Goal: Check status: Check status

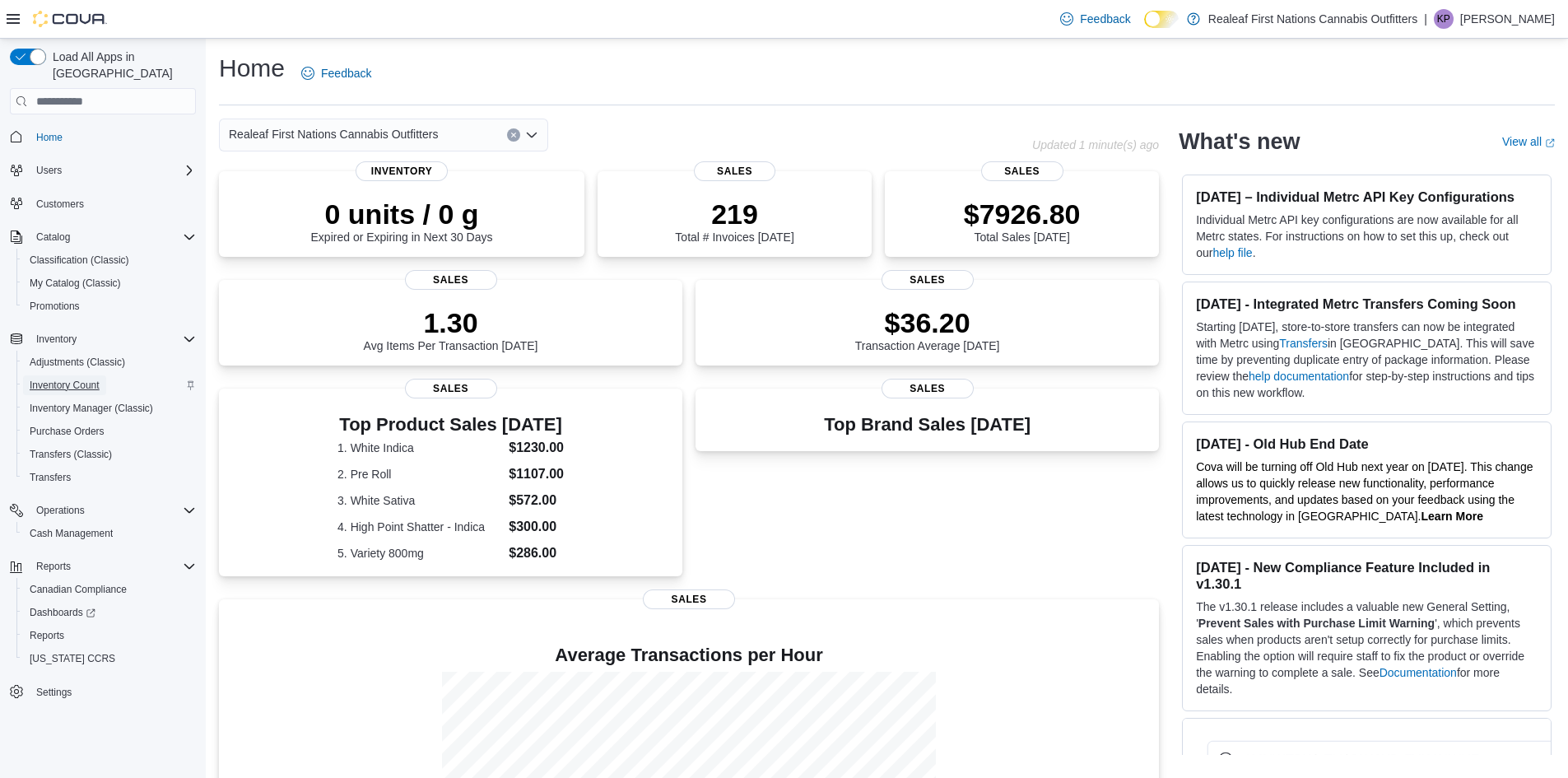
click at [59, 379] on span "Inventory Count" at bounding box center [64, 385] width 70 height 13
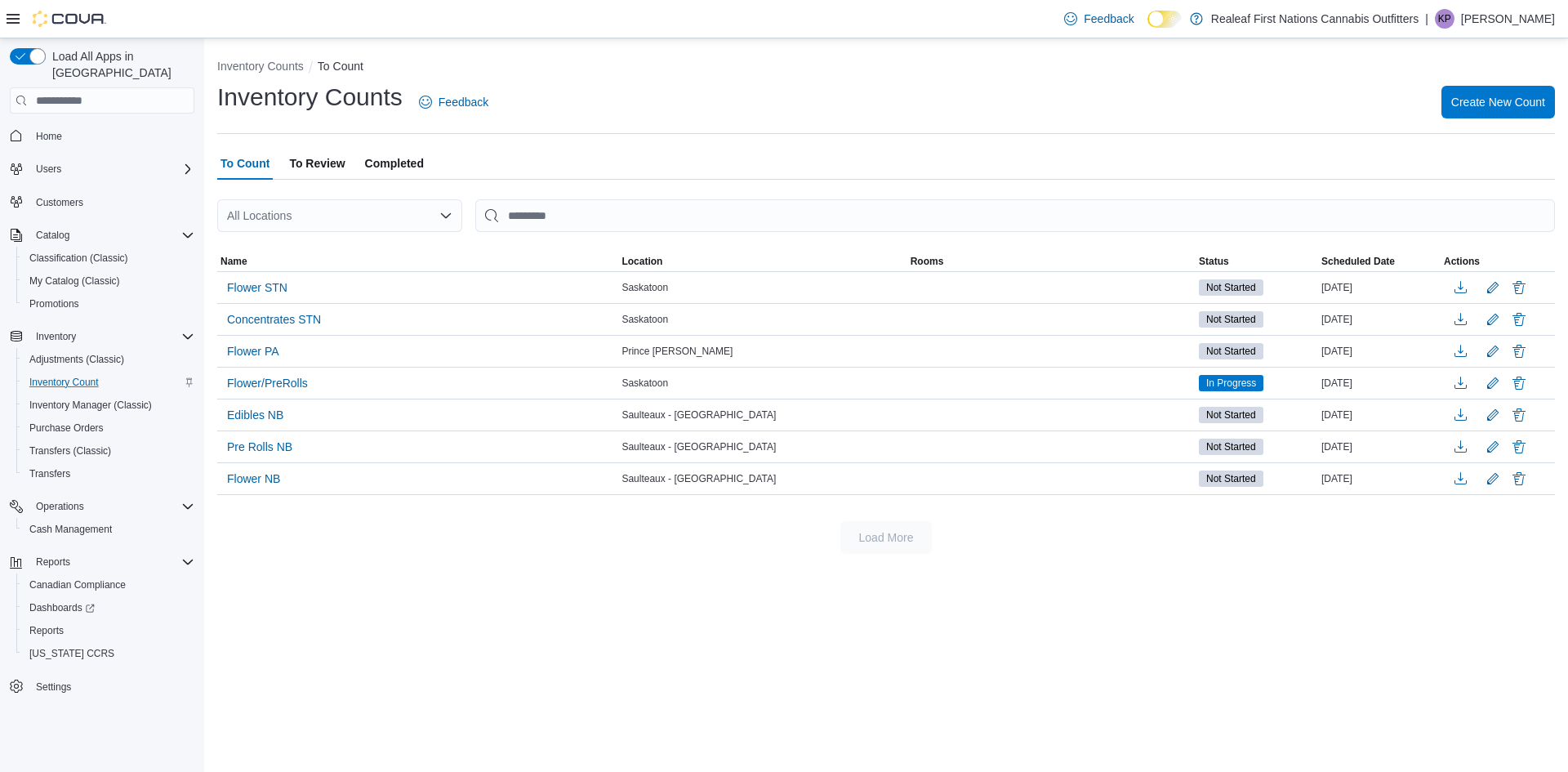
click at [316, 168] on span "To Review" at bounding box center [317, 163] width 55 height 33
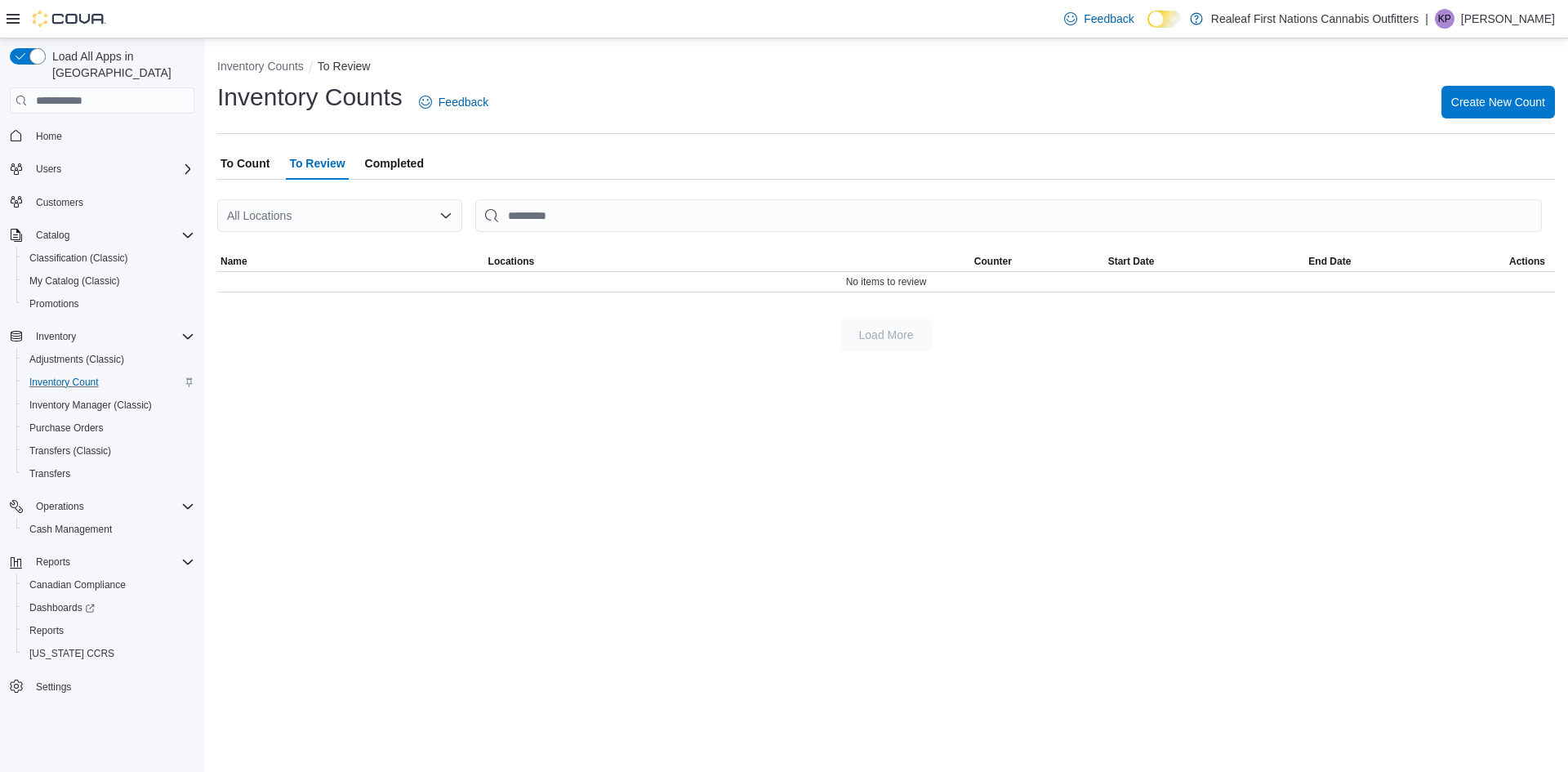
click at [407, 151] on span "Completed" at bounding box center [395, 163] width 59 height 33
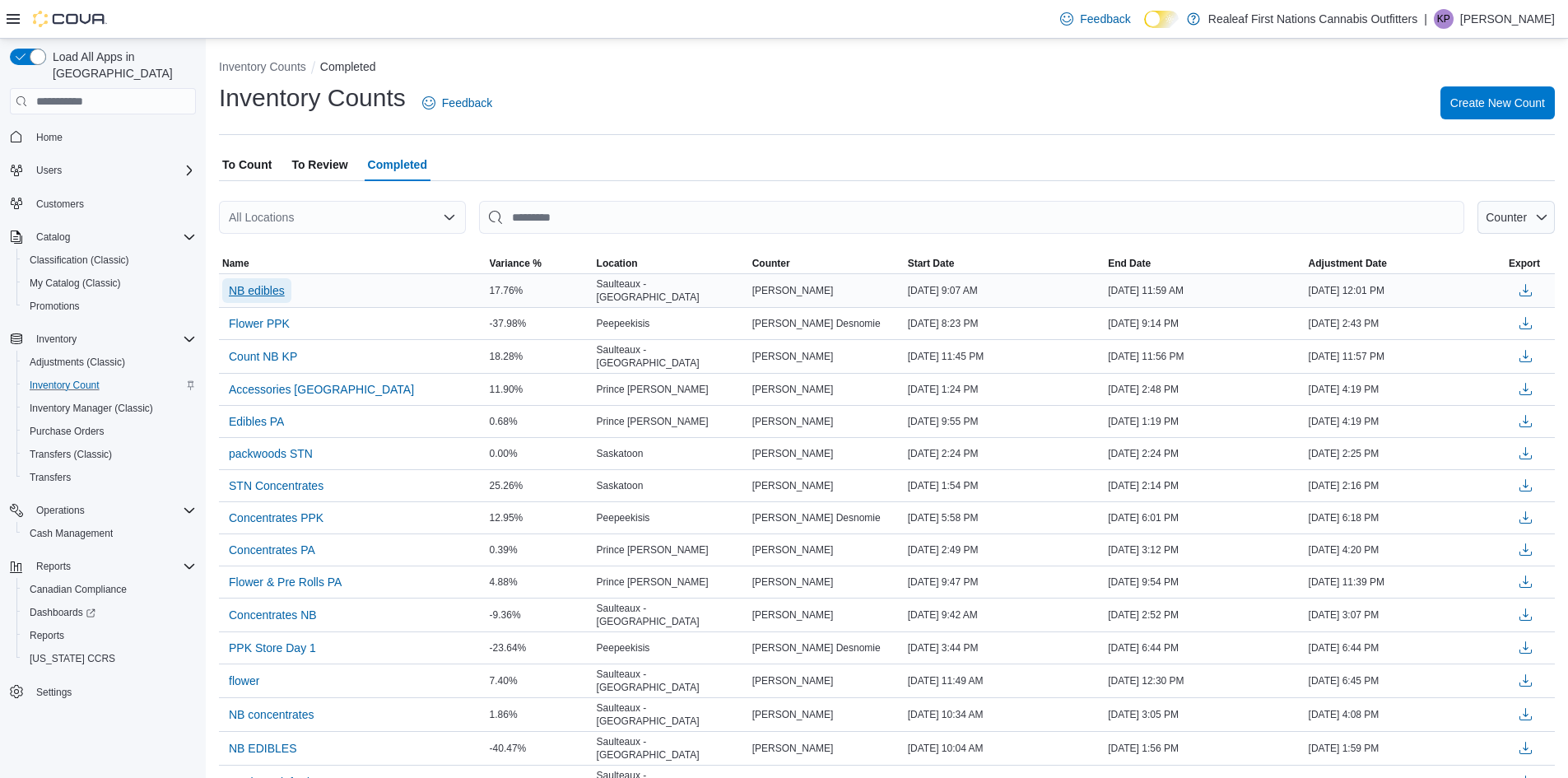
click at [272, 294] on span "NB edibles" at bounding box center [257, 290] width 56 height 17
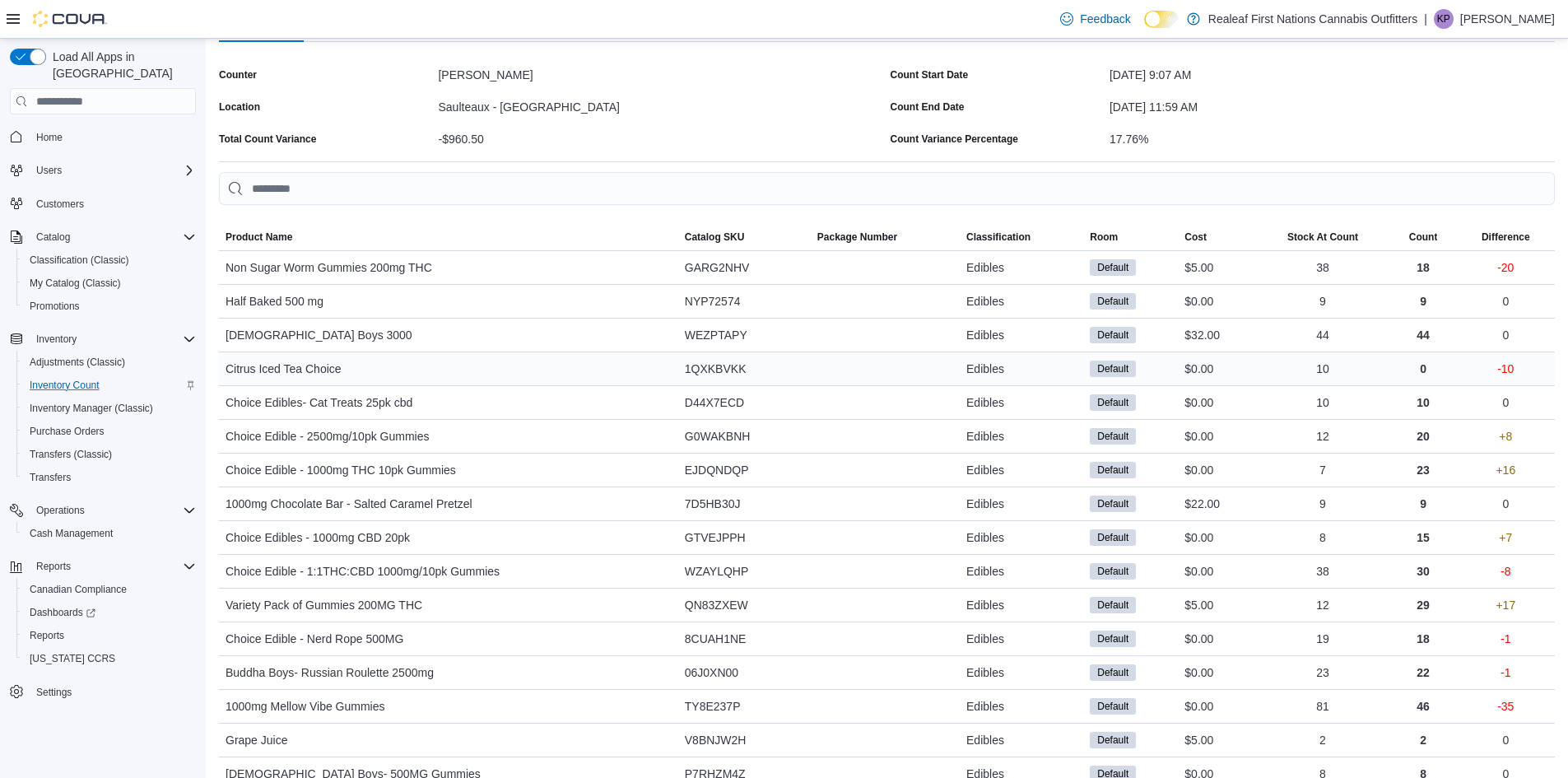
scroll to position [164, 0]
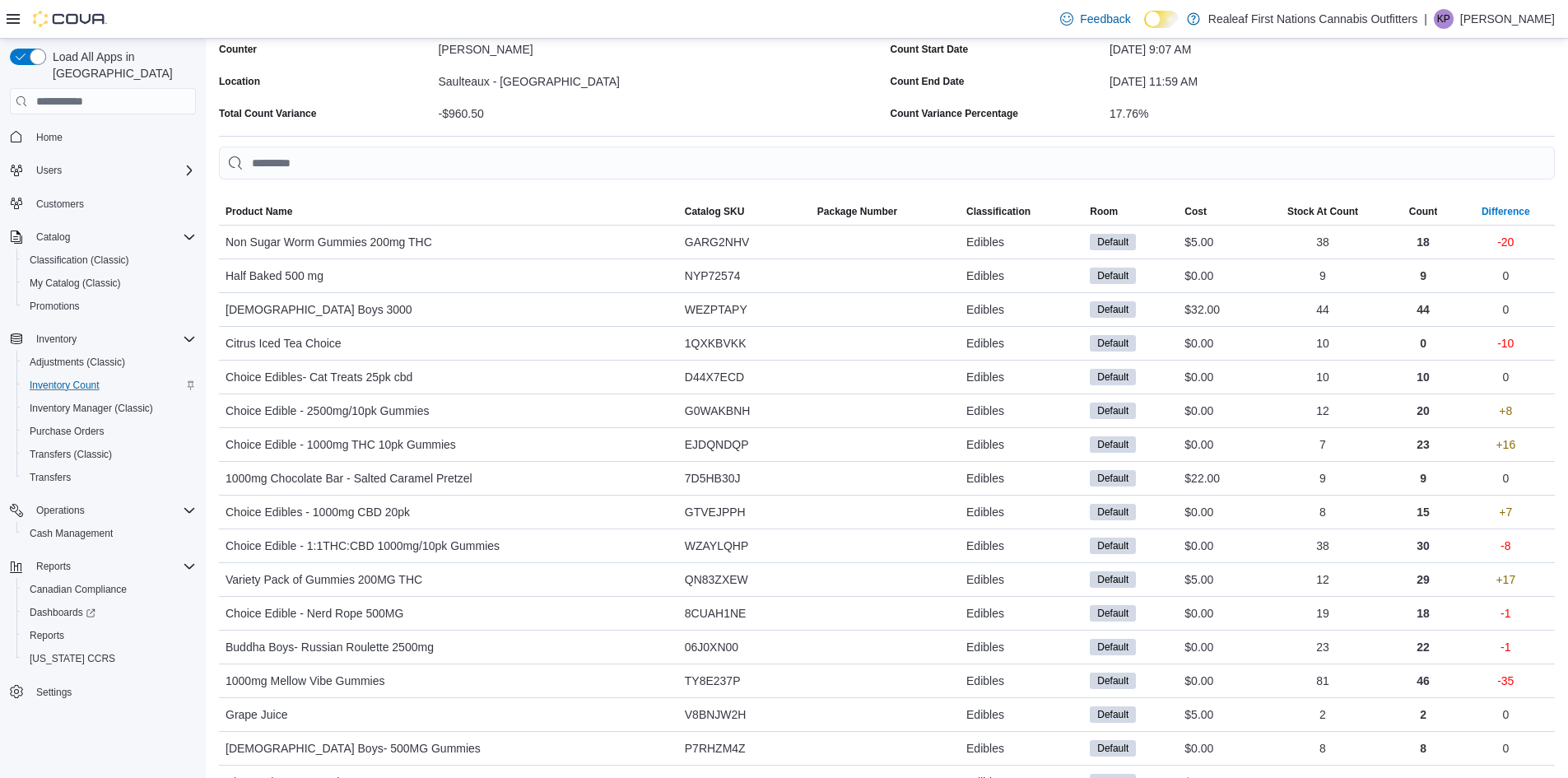
click at [1509, 210] on div "Difference" at bounding box center [1506, 211] width 49 height 13
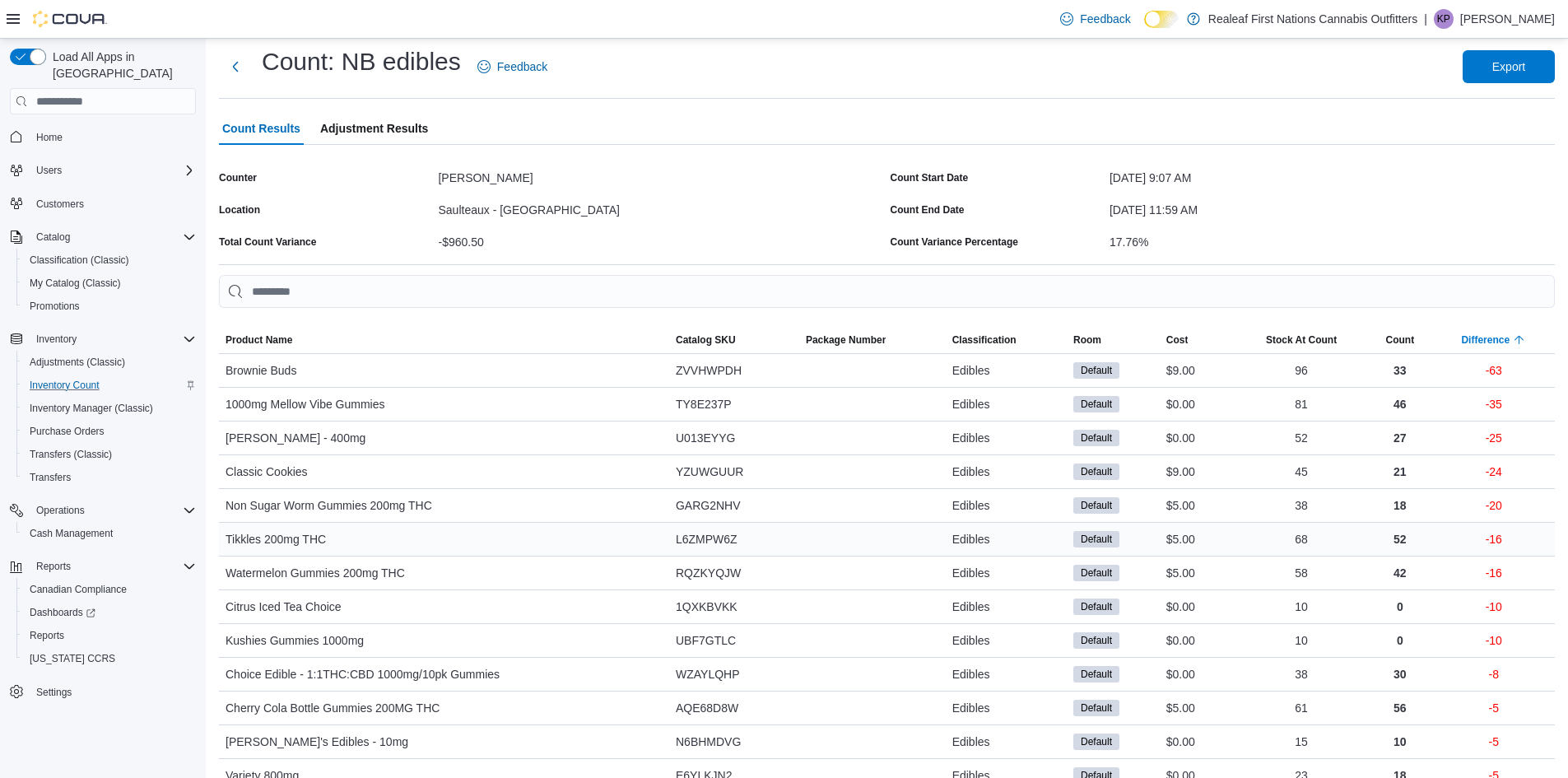
scroll to position [0, 0]
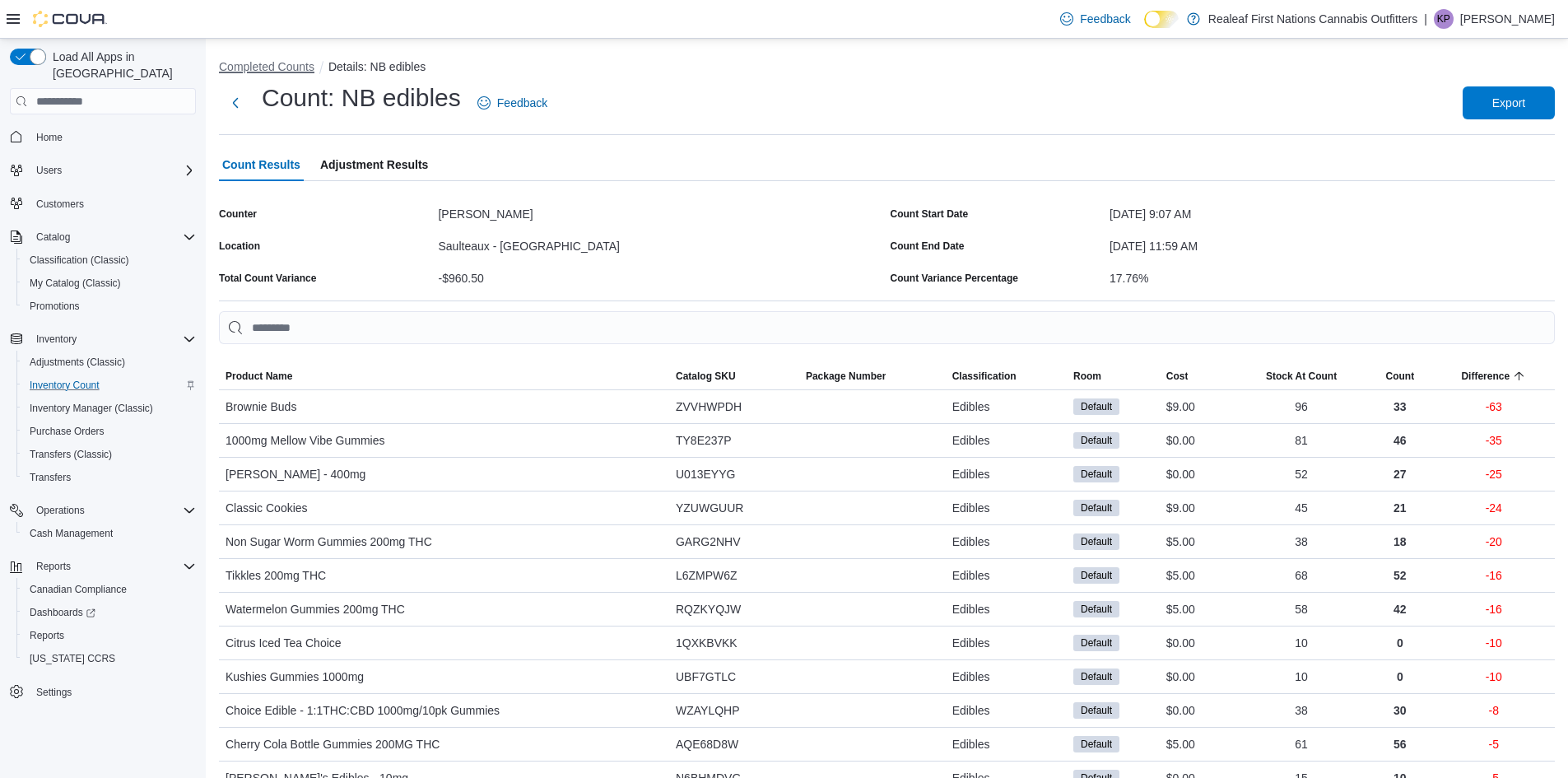
click at [260, 61] on button "Completed Counts" at bounding box center [267, 66] width 96 height 13
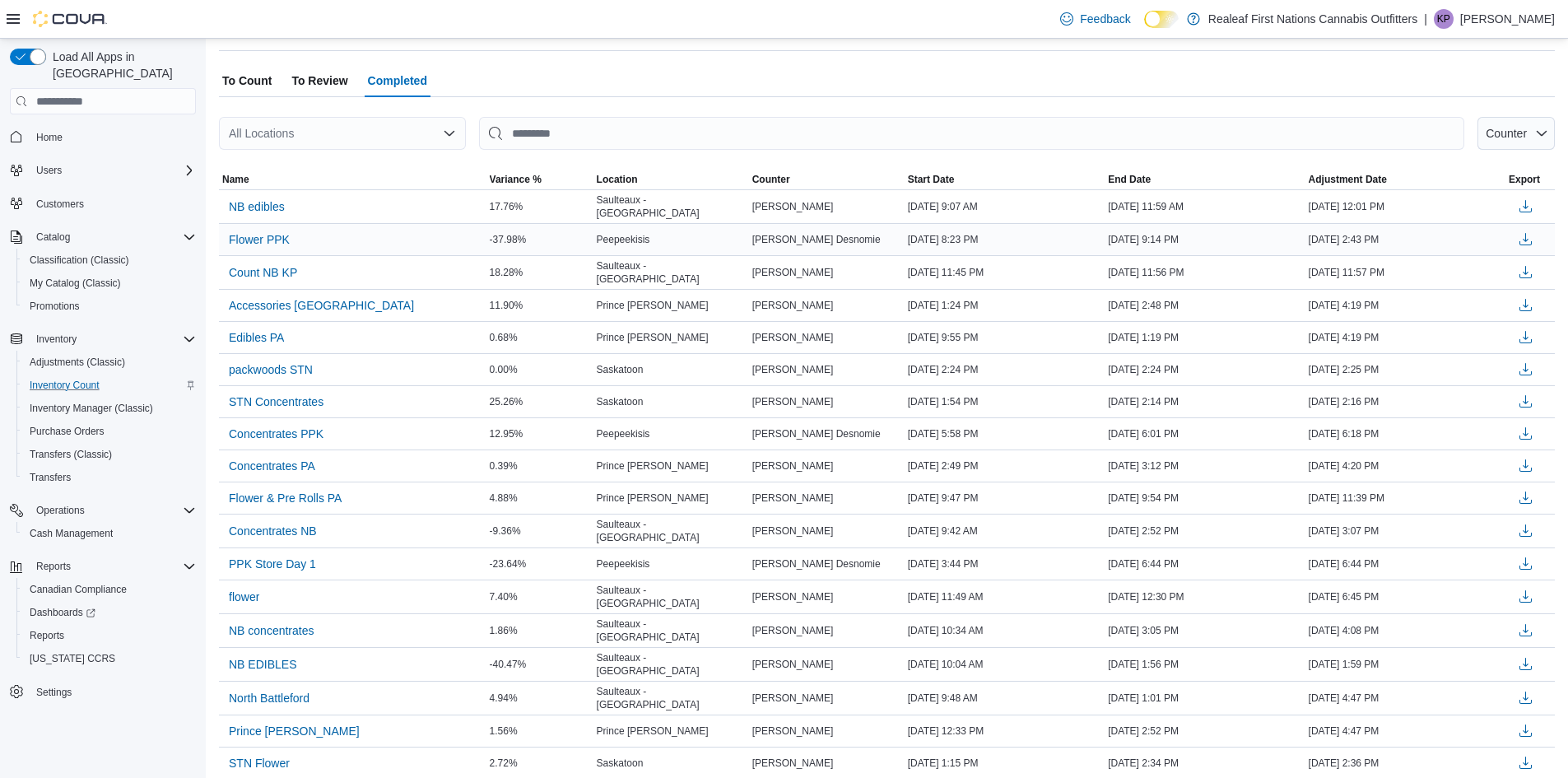
scroll to position [83, 0]
click at [275, 273] on span "Count NB KP" at bounding box center [263, 274] width 69 height 17
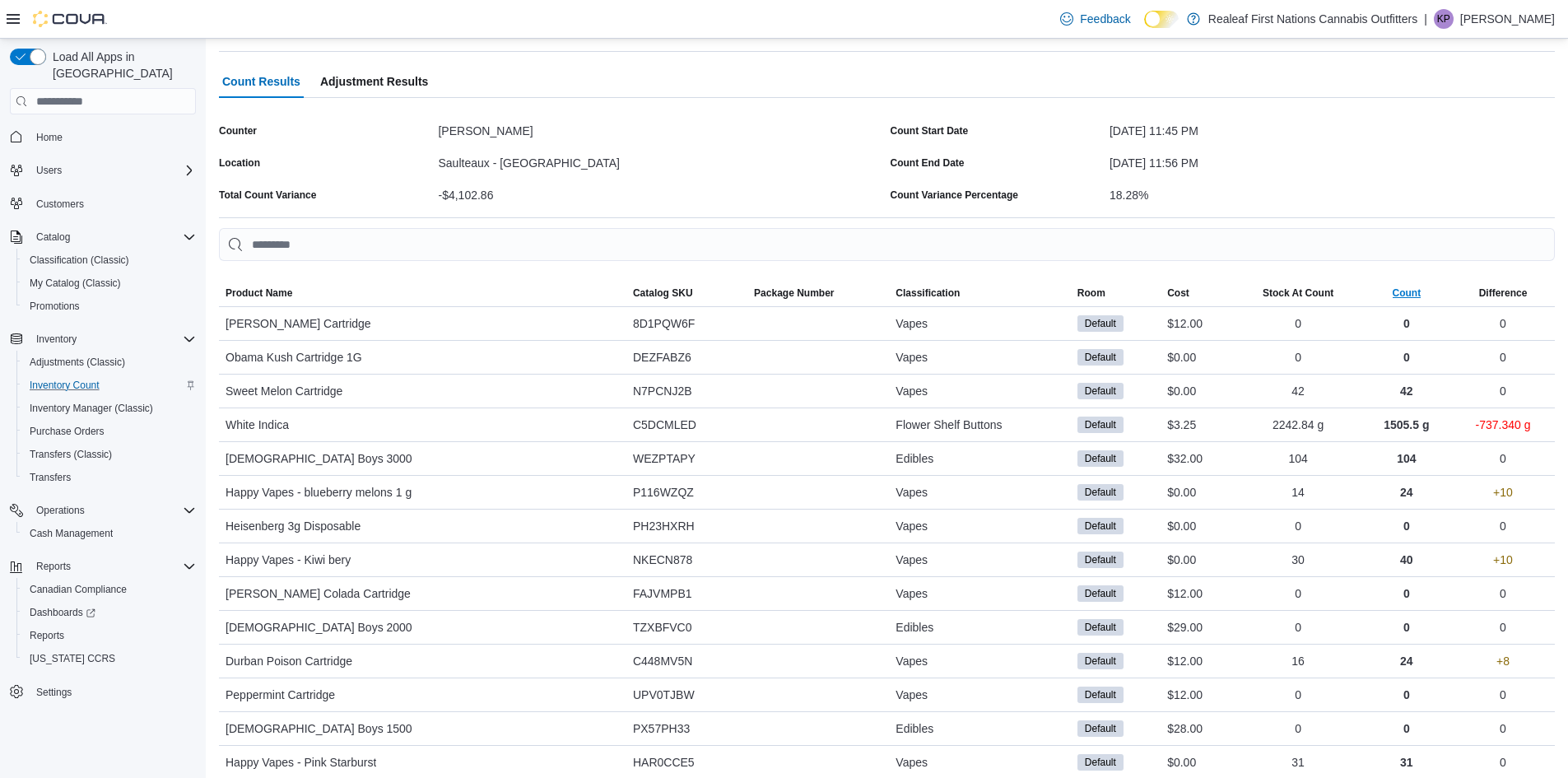
scroll to position [83, 0]
click at [1510, 290] on div "Difference" at bounding box center [1504, 293] width 49 height 13
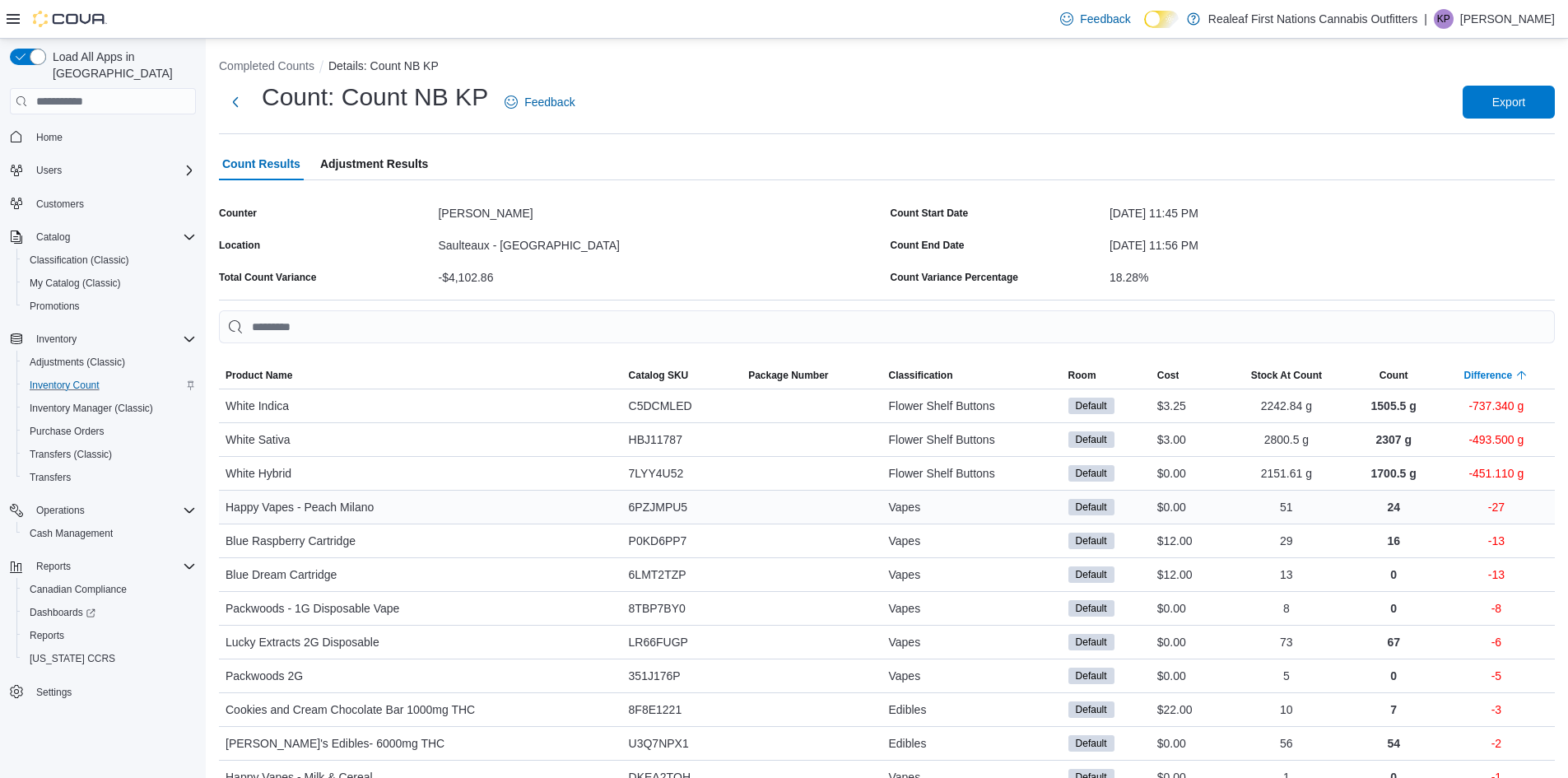
scroll to position [0, 0]
drag, startPoint x: 1116, startPoint y: 245, endPoint x: 1198, endPoint y: 253, distance: 82.4
click at [1198, 253] on div "Count End Date [DATE] 11:56 PM" at bounding box center [1223, 245] width 665 height 25
click at [1290, 256] on div "[DATE] 11:56 PM" at bounding box center [1332, 245] width 446 height 25
click at [285, 64] on button "Completed Counts" at bounding box center [267, 66] width 96 height 13
